Goal: Task Accomplishment & Management: Complete application form

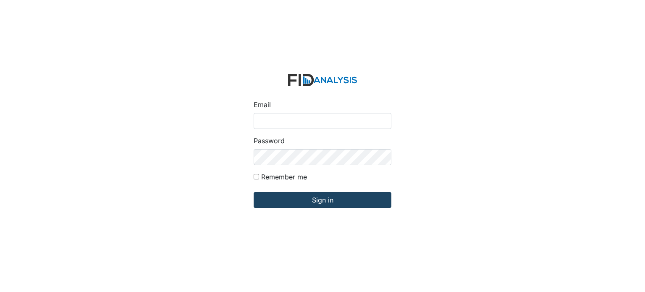
type input "[EMAIL_ADDRESS][DOMAIN_NAME]"
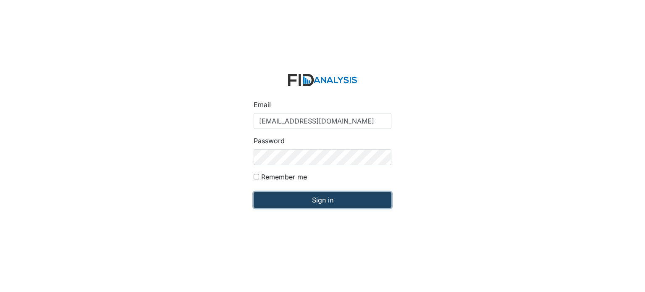
click at [313, 198] on input "Sign in" at bounding box center [322, 200] width 138 height 16
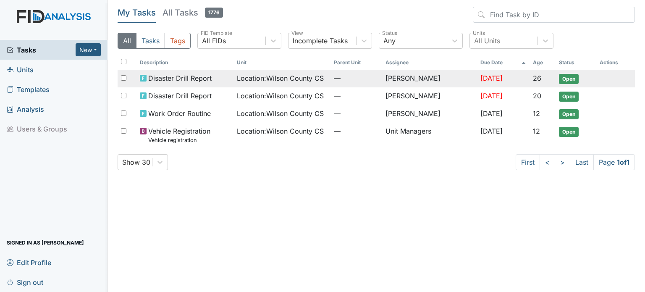
click at [393, 78] on td "[PERSON_NAME]" at bounding box center [429, 79] width 95 height 18
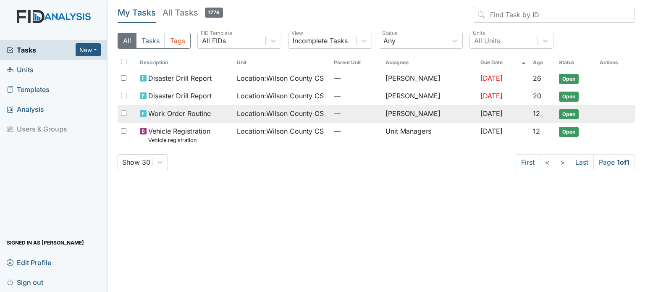
click at [406, 115] on td "[PERSON_NAME]" at bounding box center [429, 114] width 95 height 18
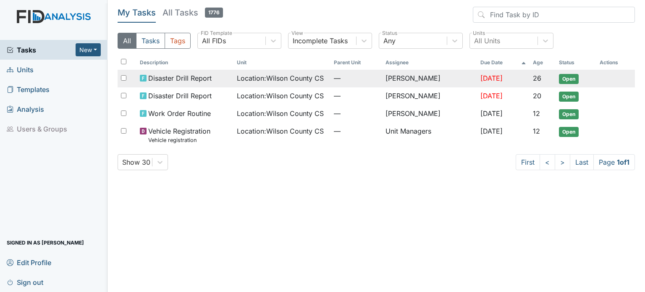
click at [244, 80] on span "Location : Wilson County CS" at bounding box center [280, 78] width 87 height 10
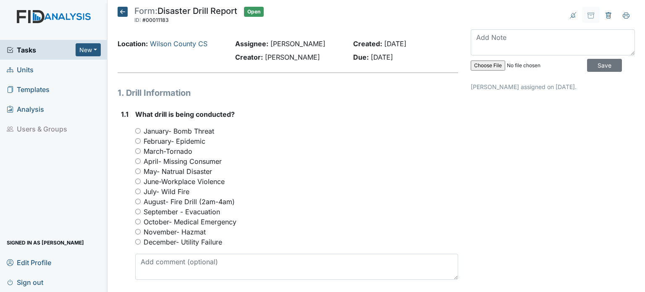
click at [33, 51] on span "Tasks" at bounding box center [41, 50] width 69 height 10
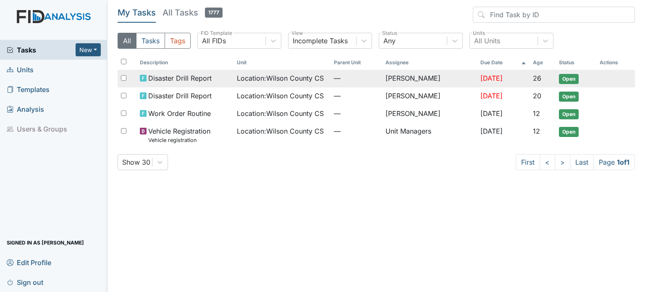
click at [237, 79] on span "Location : Wilson County CS" at bounding box center [280, 78] width 87 height 10
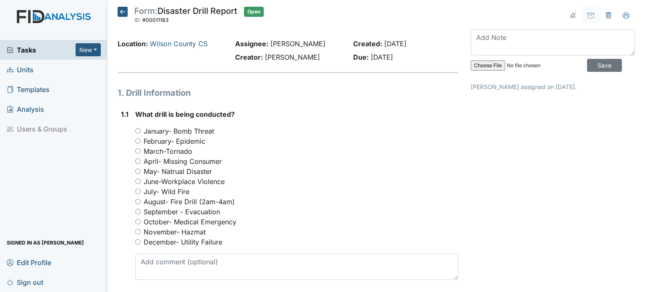
click at [257, 173] on div "May- Natrual Disaster" at bounding box center [296, 171] width 323 height 10
click at [280, 170] on div "May- Natrual Disaster" at bounding box center [296, 171] width 323 height 10
click at [297, 208] on div "September - Evacuation" at bounding box center [296, 211] width 323 height 10
click at [139, 222] on input "October- Medical Emergency" at bounding box center [137, 221] width 5 height 5
radio input "true"
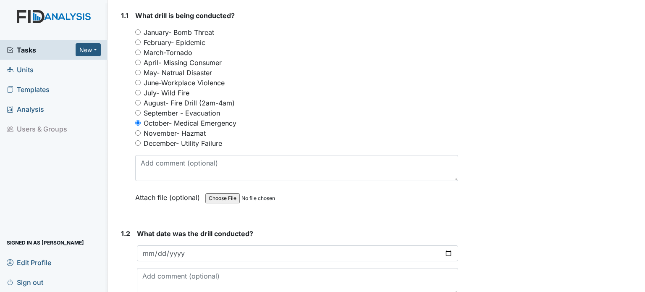
scroll to position [168, 0]
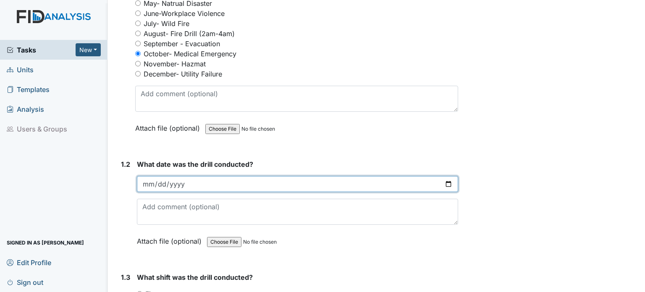
click at [169, 184] on input "date" at bounding box center [297, 184] width 321 height 16
drag, startPoint x: 195, startPoint y: 182, endPoint x: 112, endPoint y: 183, distance: 82.7
click at [160, 182] on input "date" at bounding box center [297, 184] width 321 height 16
click at [148, 183] on input "date" at bounding box center [297, 184] width 321 height 16
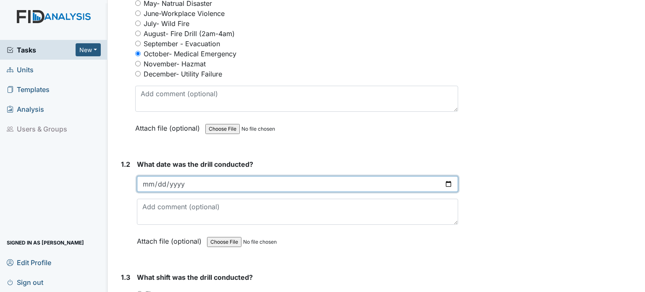
click at [446, 184] on input "date" at bounding box center [297, 184] width 321 height 16
click at [442, 181] on input "date" at bounding box center [297, 184] width 321 height 16
type input "2025-10-11"
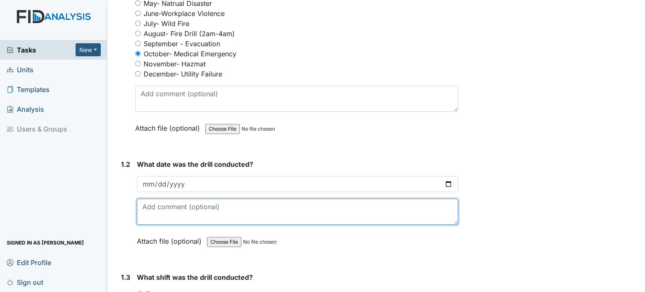
click at [192, 209] on textarea at bounding box center [297, 211] width 321 height 26
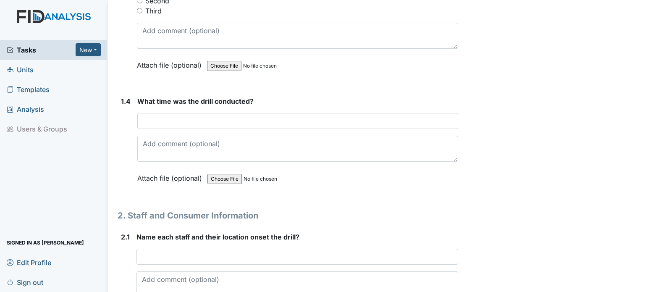
scroll to position [378, 0]
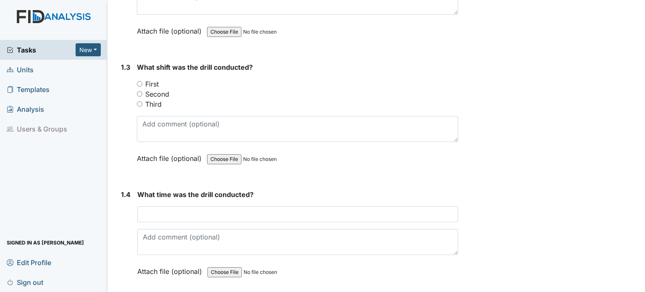
click at [140, 102] on input "Third" at bounding box center [139, 103] width 5 height 5
radio input "true"
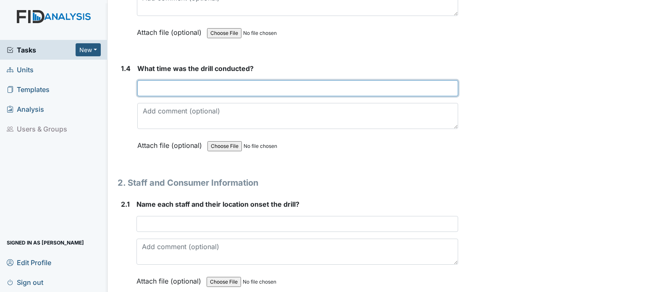
click at [178, 86] on input "text" at bounding box center [297, 88] width 321 height 16
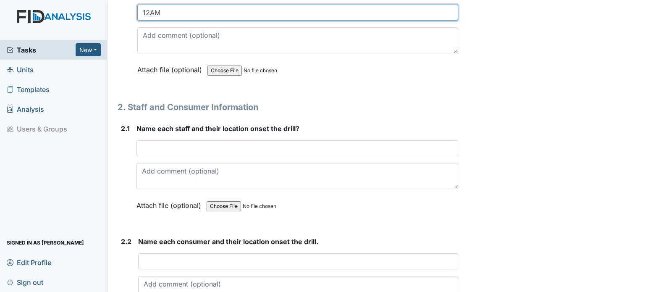
scroll to position [629, 0]
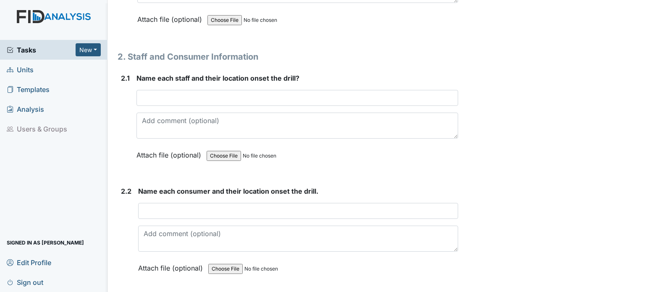
type input "12AM"
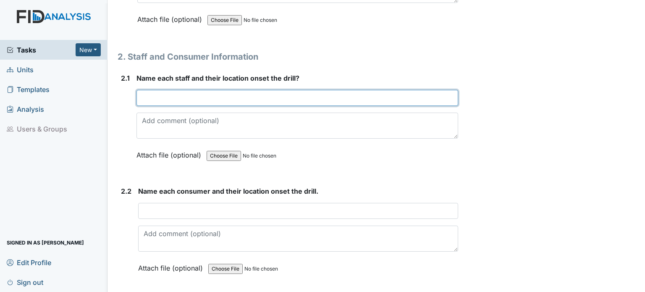
click at [237, 94] on input "text" at bounding box center [296, 98] width 321 height 16
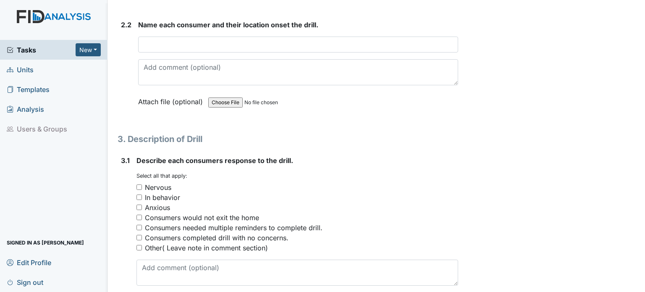
scroll to position [797, 0]
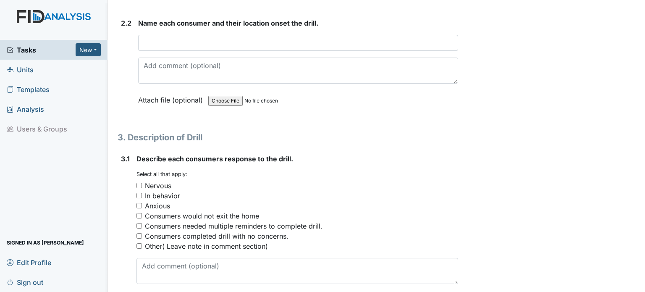
type input "Iyanna Barnes"
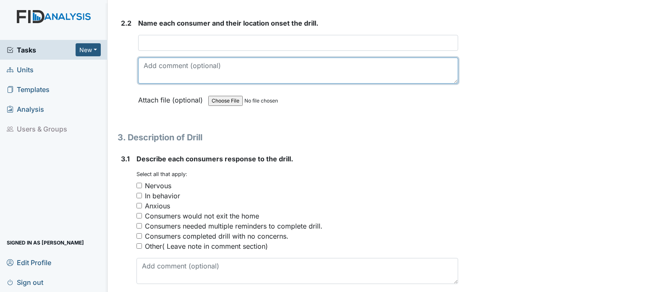
click at [190, 68] on textarea at bounding box center [298, 70] width 320 height 26
type textarea "See attached"
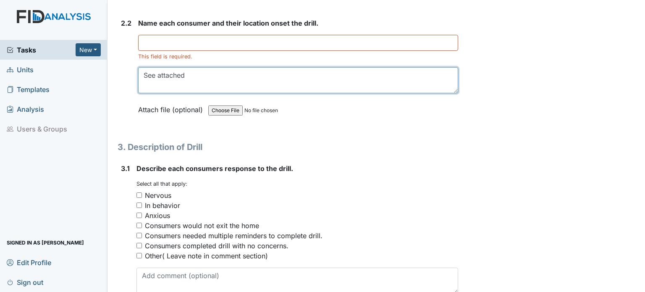
drag, startPoint x: 190, startPoint y: 70, endPoint x: 220, endPoint y: 79, distance: 31.6
click at [220, 79] on textarea "See attached" at bounding box center [298, 80] width 320 height 26
type textarea "See attached file"
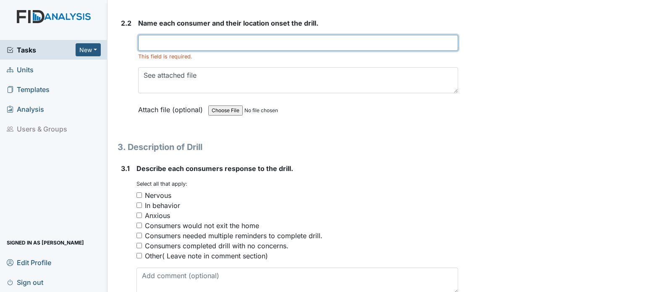
click at [203, 43] on input "text" at bounding box center [298, 43] width 320 height 16
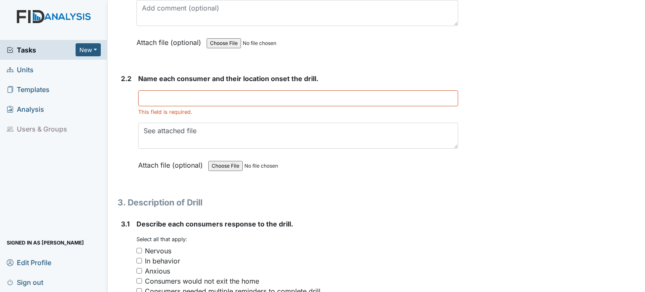
scroll to position [717, 0]
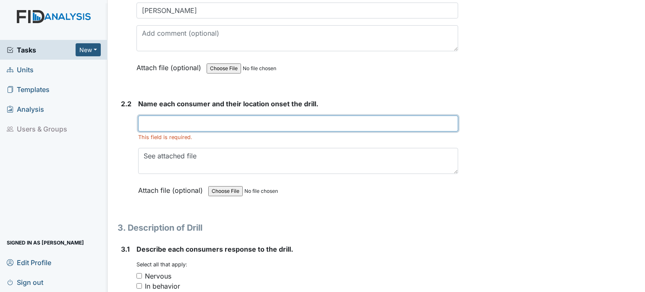
click at [173, 124] on input "text" at bounding box center [298, 123] width 320 height 16
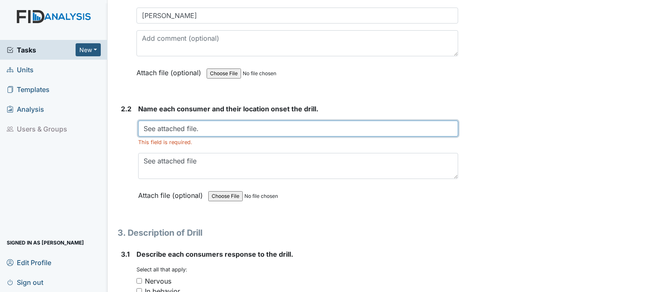
scroll to position [759, 0]
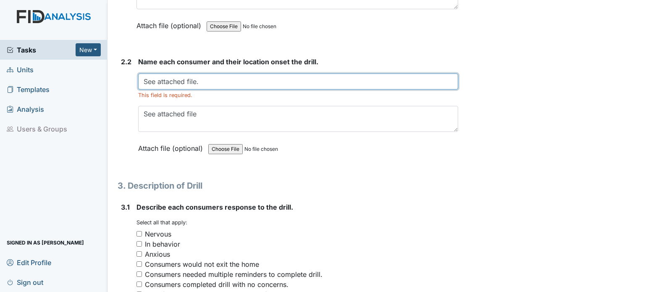
type input "See attached file."
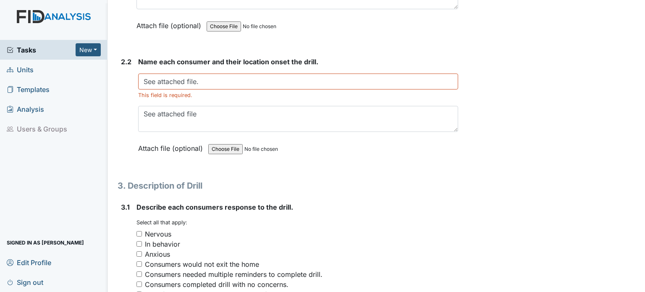
click at [220, 147] on input "file" at bounding box center [265, 149] width 114 height 20
type input "C:\fakepath\HPSCAN_20251013150149676_2025-10-13_150236702.pdf"
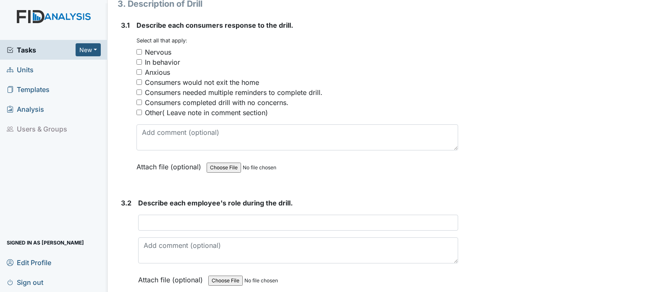
scroll to position [969, 0]
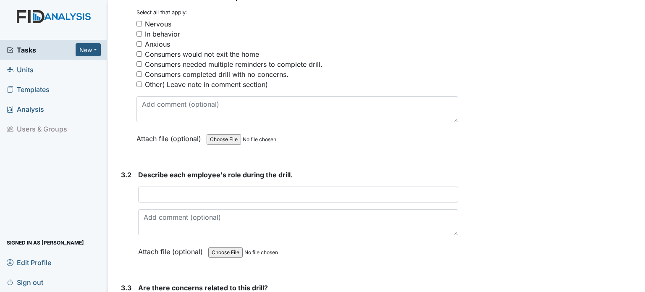
click at [229, 137] on input "file" at bounding box center [263, 139] width 114 height 20
type input "C:\fakepath\HPSCAN_20251013150149676_2025-10-13_150236702.pdf"
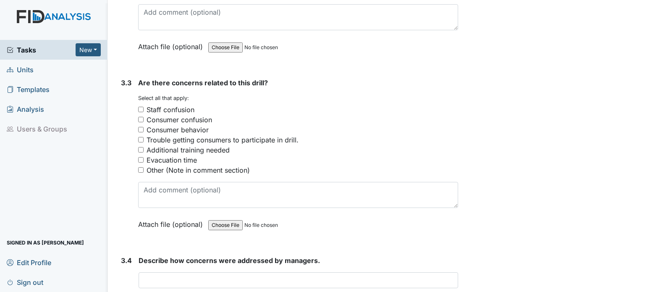
scroll to position [1178, 0]
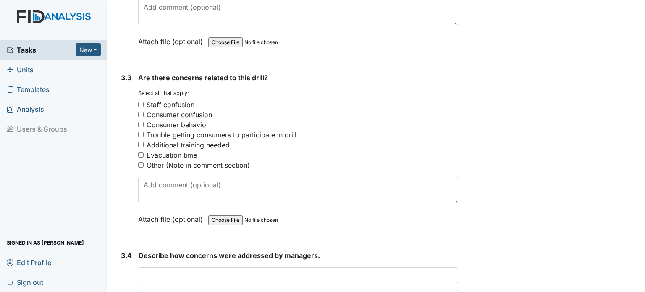
click at [222, 216] on input "file" at bounding box center [265, 220] width 114 height 20
type input "C:\fakepath\HPSCAN_20251013150149676_2025-10-13_150236702.pdf"
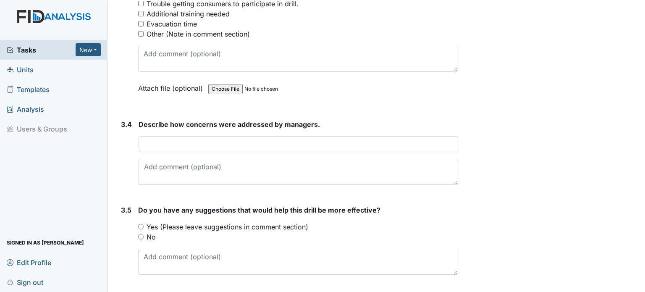
scroll to position [1330, 0]
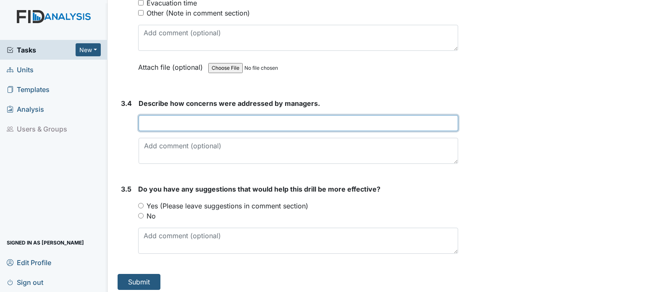
click at [272, 119] on input "text" at bounding box center [297, 123] width 319 height 16
type input "N/A"
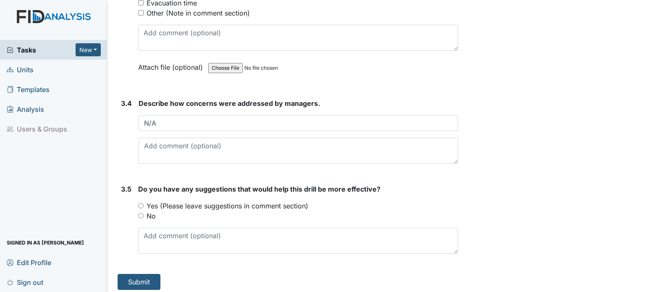
click at [140, 213] on input "No" at bounding box center [140, 215] width 5 height 5
radio input "true"
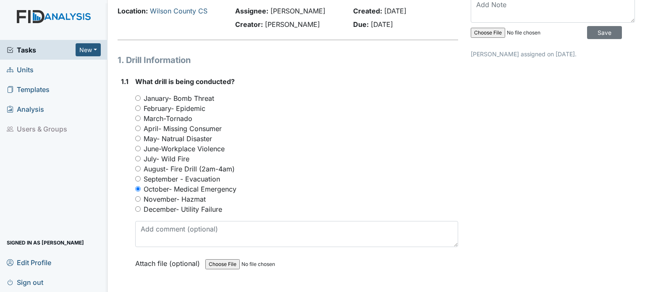
scroll to position [0, 0]
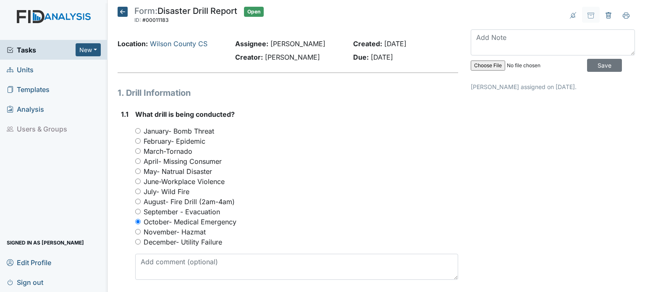
click at [482, 63] on input "file" at bounding box center [527, 65] width 114 height 20
type input "C:\fakepath\HPSCAN_20251013150149676_2025-10-13_150236702.pdf"
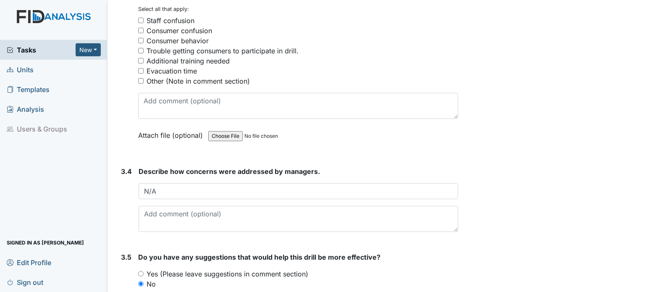
scroll to position [1330, 0]
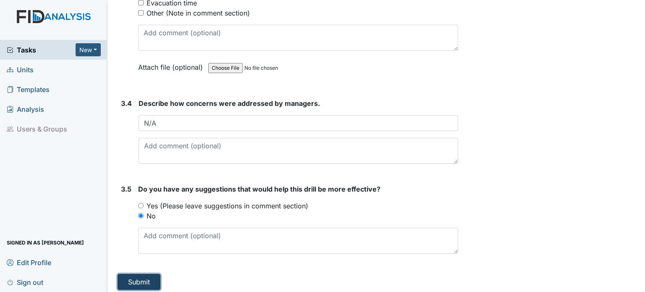
click at [131, 274] on button "Submit" at bounding box center [138, 282] width 43 height 16
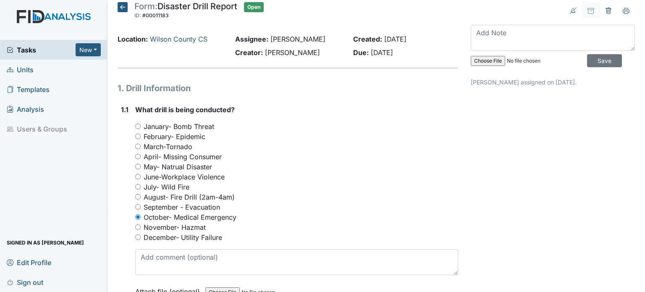
scroll to position [0, 0]
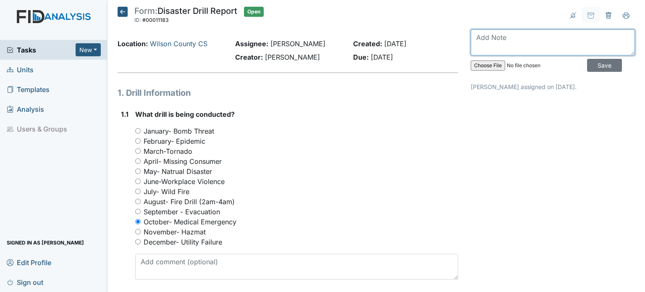
click at [505, 36] on textarea at bounding box center [552, 42] width 164 height 26
type textarea "3rs Shift Medical Emergency"
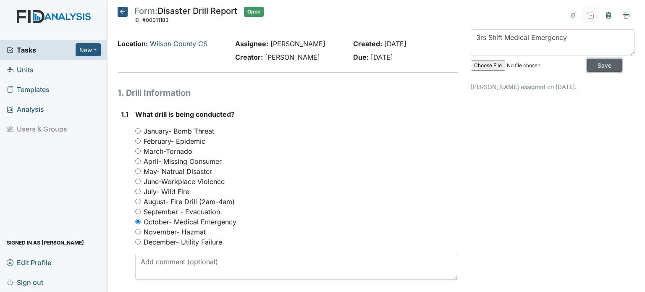
click at [591, 63] on input "Save" at bounding box center [604, 65] width 35 height 13
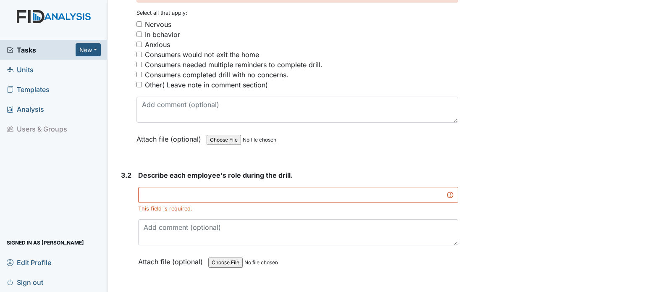
scroll to position [923, 0]
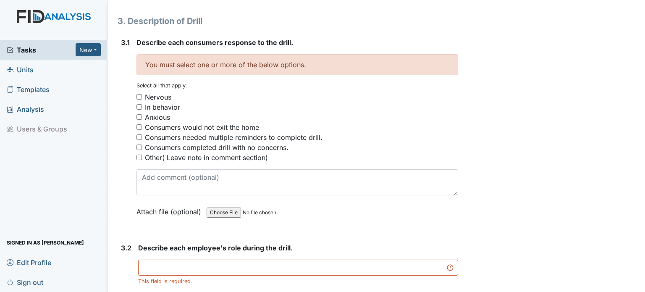
click at [138, 154] on input "Other( Leave note in comment section)" at bounding box center [138, 156] width 5 height 5
checkbox input "true"
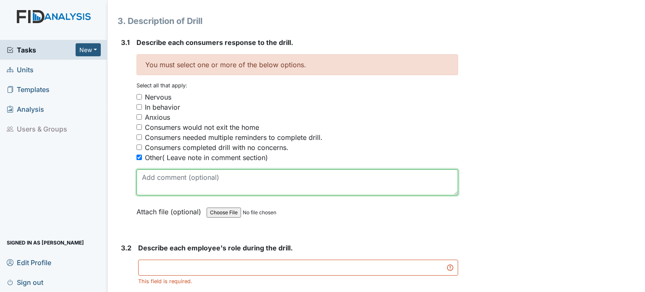
click at [159, 176] on textarea at bounding box center [296, 182] width 321 height 26
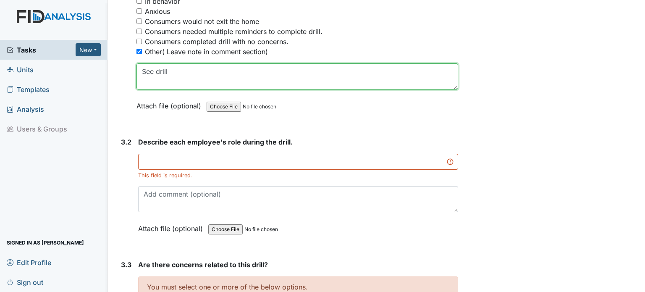
scroll to position [1049, 0]
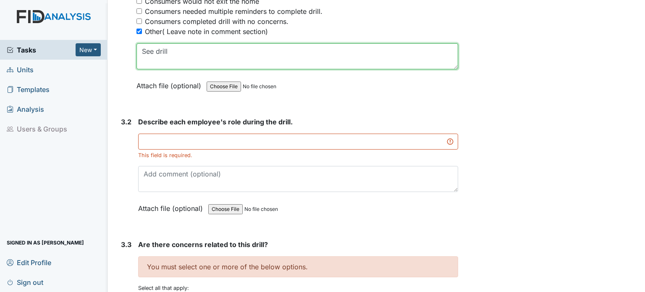
type textarea "See drill"
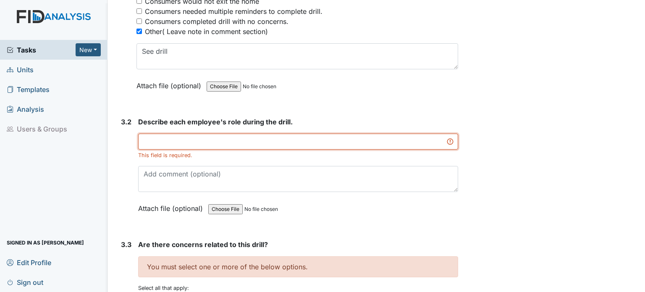
click at [171, 136] on input "text" at bounding box center [298, 141] width 320 height 16
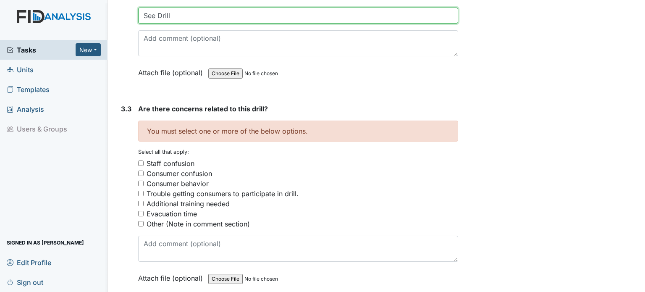
scroll to position [1217, 0]
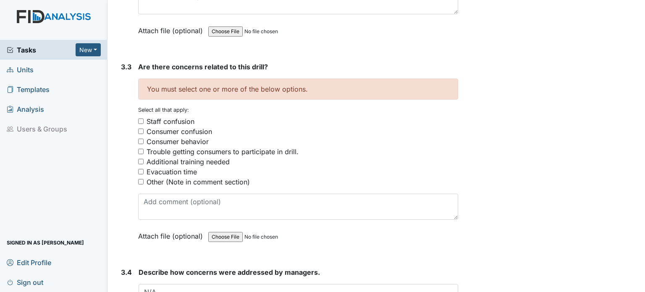
type input "See Drill"
click at [141, 179] on input "Other (Note in comment section)" at bounding box center [140, 181] width 5 height 5
checkbox input "true"
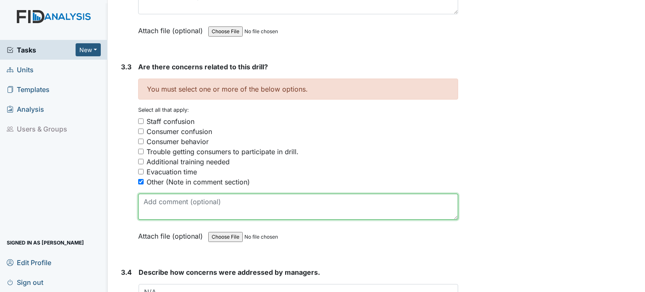
click at [156, 198] on textarea at bounding box center [298, 206] width 320 height 26
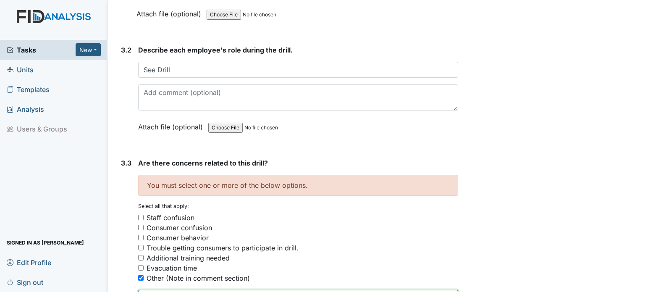
scroll to position [1091, 0]
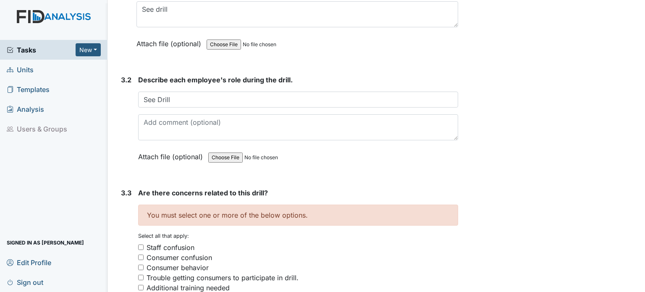
type textarea "See drill"
click at [214, 154] on input "file" at bounding box center [265, 157] width 114 height 20
type input "C:\fakepath\HPSCAN_20251013150149676_2025-10-13_150236702.pdf"
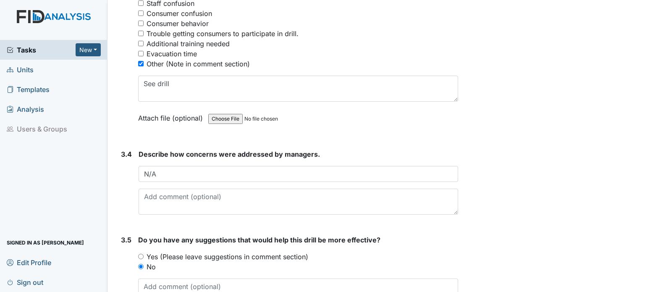
scroll to position [1385, 0]
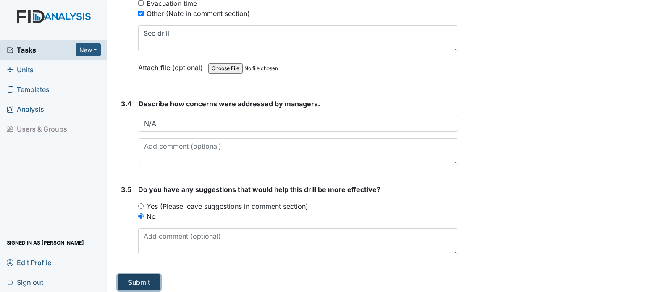
click at [145, 277] on button "Submit" at bounding box center [138, 282] width 43 height 16
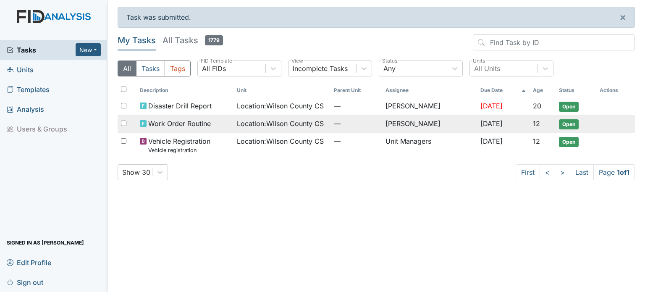
click at [402, 126] on td "[PERSON_NAME]" at bounding box center [429, 124] width 95 height 18
